Goal: Task Accomplishment & Management: Complete application form

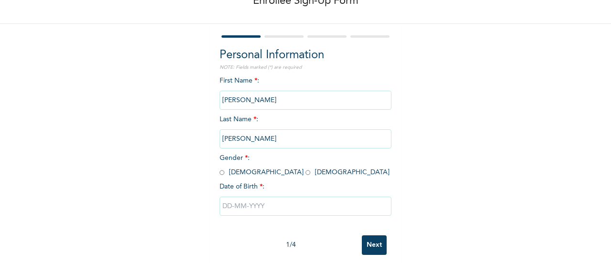
scroll to position [61, 0]
click at [305, 173] on input "radio" at bounding box center [307, 171] width 5 height 9
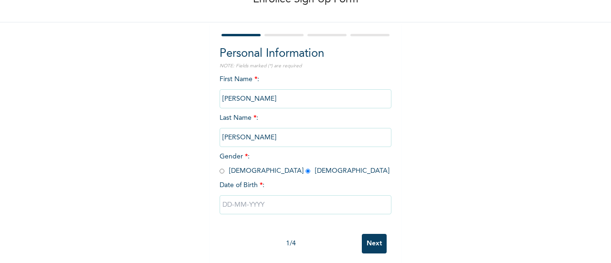
radio input "true"
click at [221, 208] on input "text" at bounding box center [306, 204] width 172 height 19
select select "8"
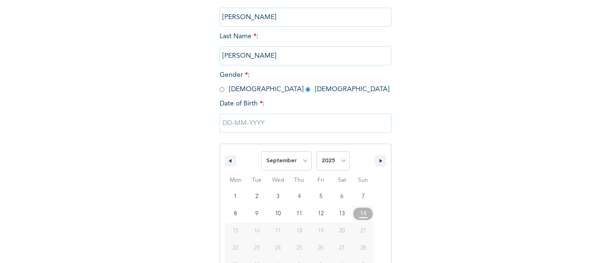
scroll to position [171, 0]
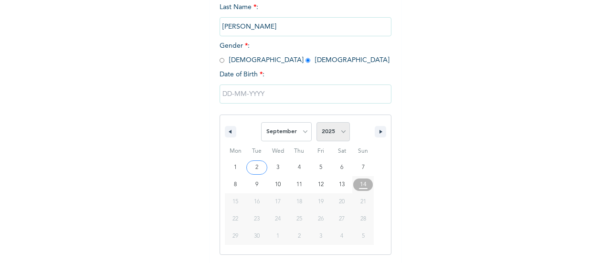
click at [338, 138] on select "2025 2024 2023 2022 2021 2020 2019 2018 2017 2016 2015 2014 2013 2012 2011 2010…" at bounding box center [332, 131] width 33 height 19
select select "2000"
click at [316, 123] on select "2025 2024 2023 2022 2021 2020 2019 2018 2017 2016 2015 2014 2013 2012 2011 2010…" at bounding box center [332, 131] width 33 height 19
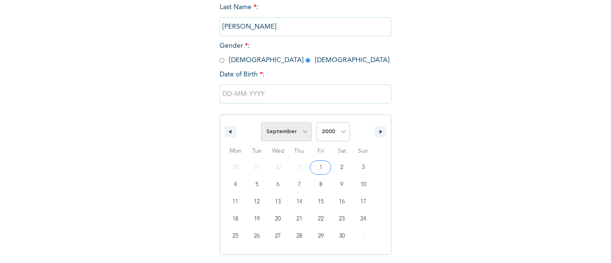
click at [287, 127] on select "January February March April May June July August September October November De…" at bounding box center [286, 131] width 51 height 19
select select "6"
click at [261, 123] on select "January February March April May June July August September October November De…" at bounding box center [286, 131] width 51 height 19
type input "[DATE]"
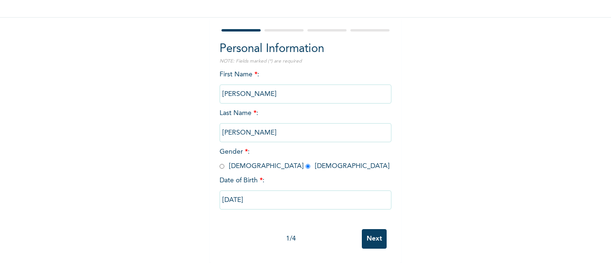
scroll to position [73, 0]
click at [366, 229] on input "Next" at bounding box center [374, 239] width 25 height 20
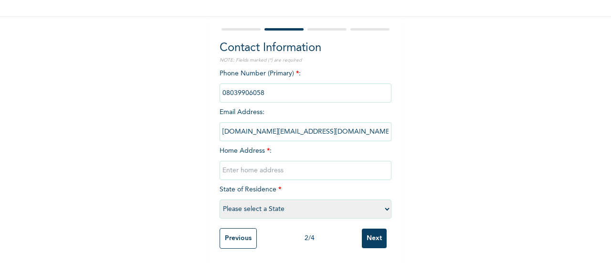
click at [246, 163] on input "text" at bounding box center [306, 170] width 172 height 19
click at [262, 166] on input "no 2 gbajobi" at bounding box center [306, 170] width 172 height 19
type input "no [STREET_ADDRESS] ikeja"
click at [257, 199] on select "Please select a State [PERSON_NAME] (FCT) [PERSON_NAME] Ibom [GEOGRAPHIC_DATA] …" at bounding box center [306, 208] width 172 height 19
select select "25"
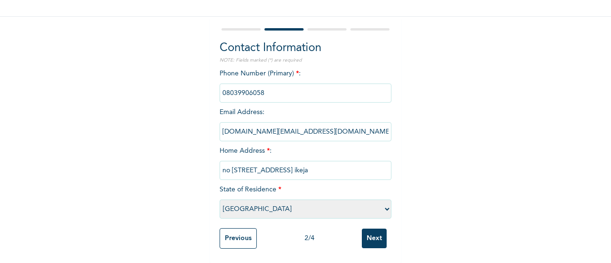
click at [220, 199] on select "Please select a State [PERSON_NAME] (FCT) [PERSON_NAME] Ibom [GEOGRAPHIC_DATA] …" at bounding box center [306, 208] width 172 height 19
click at [364, 232] on input "Next" at bounding box center [374, 239] width 25 height 20
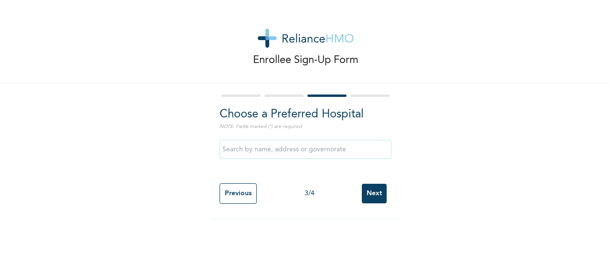
scroll to position [0, 0]
click at [254, 151] on input "text" at bounding box center [306, 149] width 172 height 19
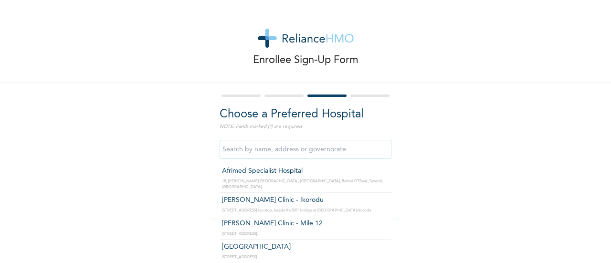
type input "Afrimed Specialist Hospital"
drag, startPoint x: 249, startPoint y: 173, endPoint x: 313, endPoint y: 184, distance: 65.4
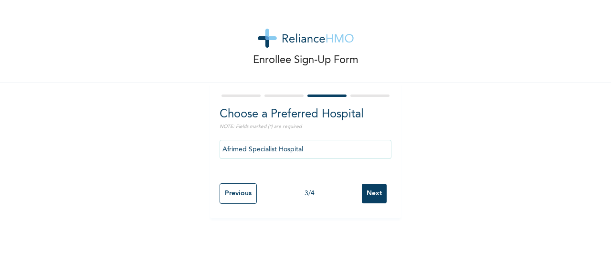
click at [376, 192] on input "Next" at bounding box center [374, 194] width 25 height 20
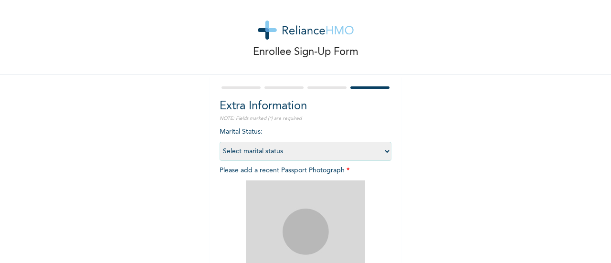
scroll to position [9, 0]
click at [273, 153] on select "Select marital status [DEMOGRAPHIC_DATA] Married [DEMOGRAPHIC_DATA] Widow/[DEMO…" at bounding box center [306, 150] width 172 height 19
select select "1"
click at [220, 141] on select "Select marital status [DEMOGRAPHIC_DATA] Married [DEMOGRAPHIC_DATA] Widow/[DEMO…" at bounding box center [306, 150] width 172 height 19
click at [287, 151] on select "Select marital status [DEMOGRAPHIC_DATA] Married [DEMOGRAPHIC_DATA] Widow/[DEMO…" at bounding box center [306, 150] width 172 height 19
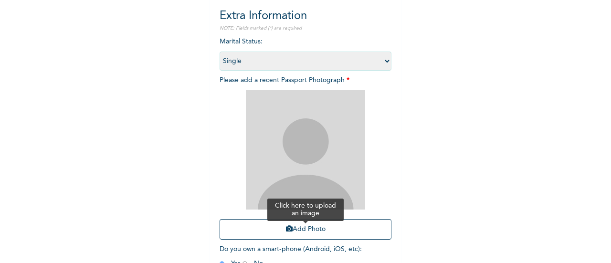
scroll to position [99, 0]
click at [312, 230] on button "Add Photo" at bounding box center [306, 229] width 172 height 21
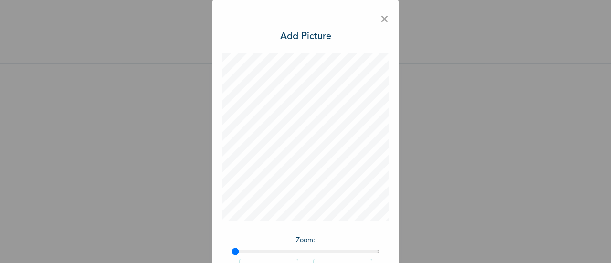
scroll to position [70, 0]
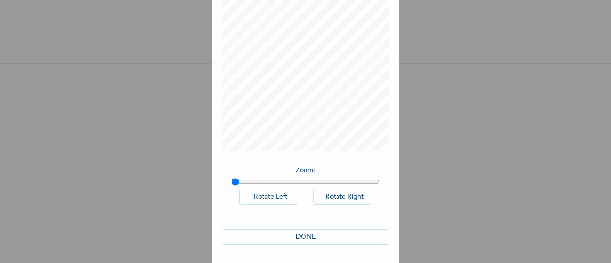
click at [312, 236] on button "DONE" at bounding box center [305, 237] width 167 height 16
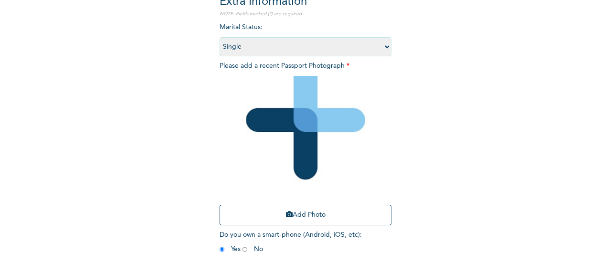
scroll to position [156, 0]
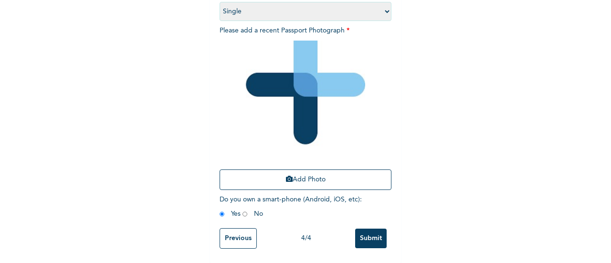
click at [367, 232] on input "Submit" at bounding box center [370, 239] width 31 height 20
